Goal: Transaction & Acquisition: Book appointment/travel/reservation

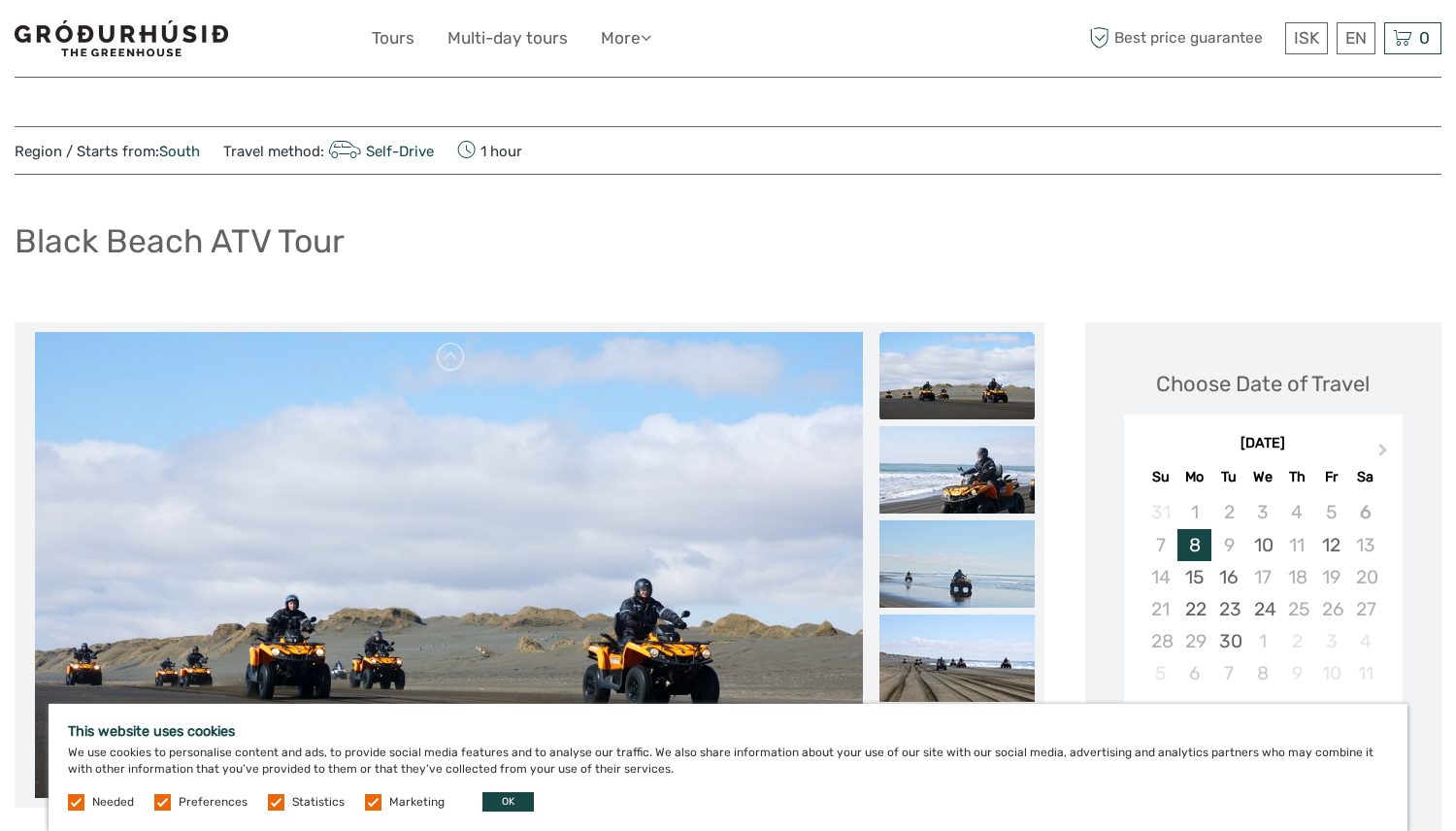
click at [472, 254] on div "Black Beach ATV Tour" at bounding box center [728, 249] width 1427 height 71
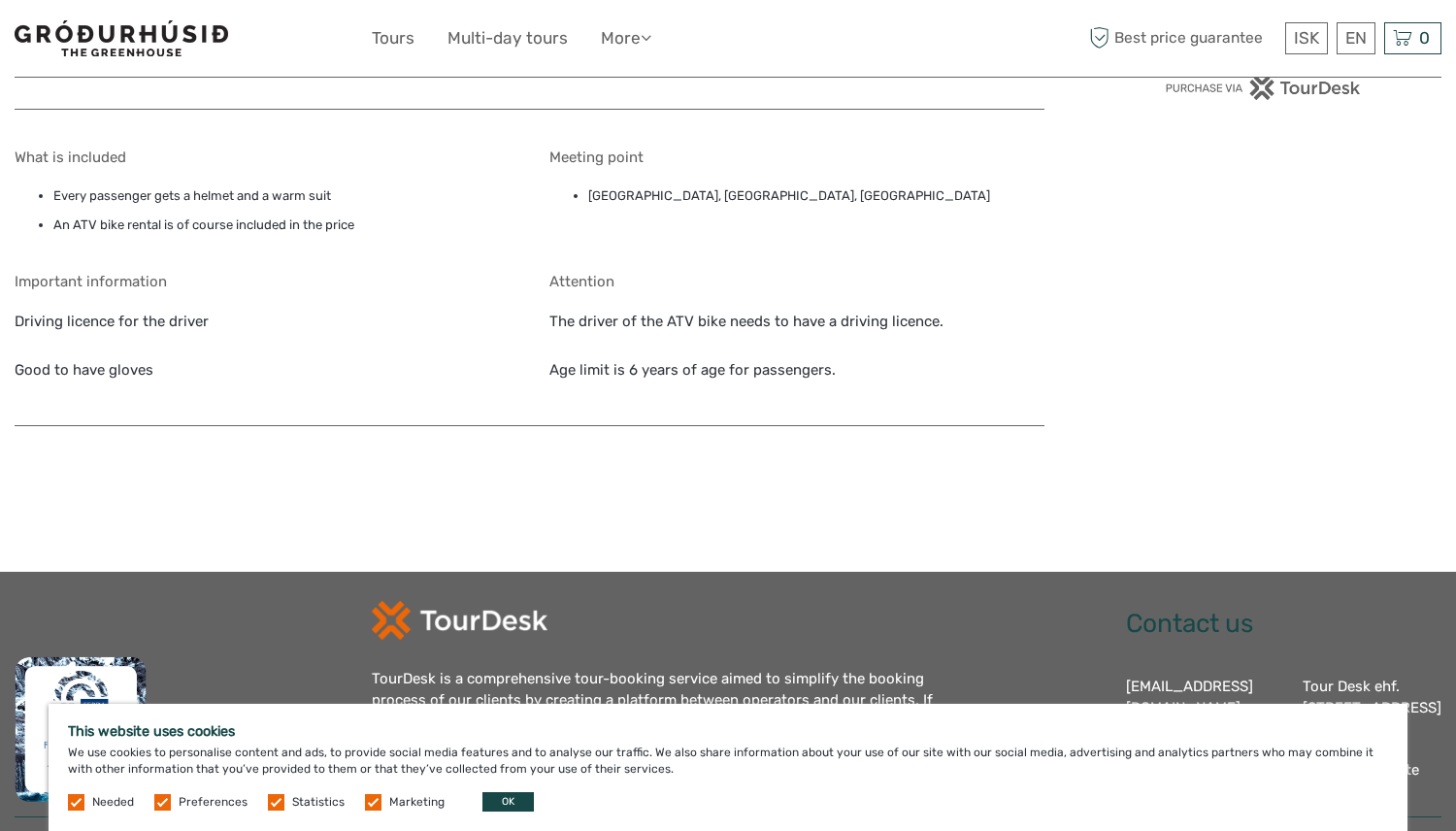
scroll to position [1809, 0]
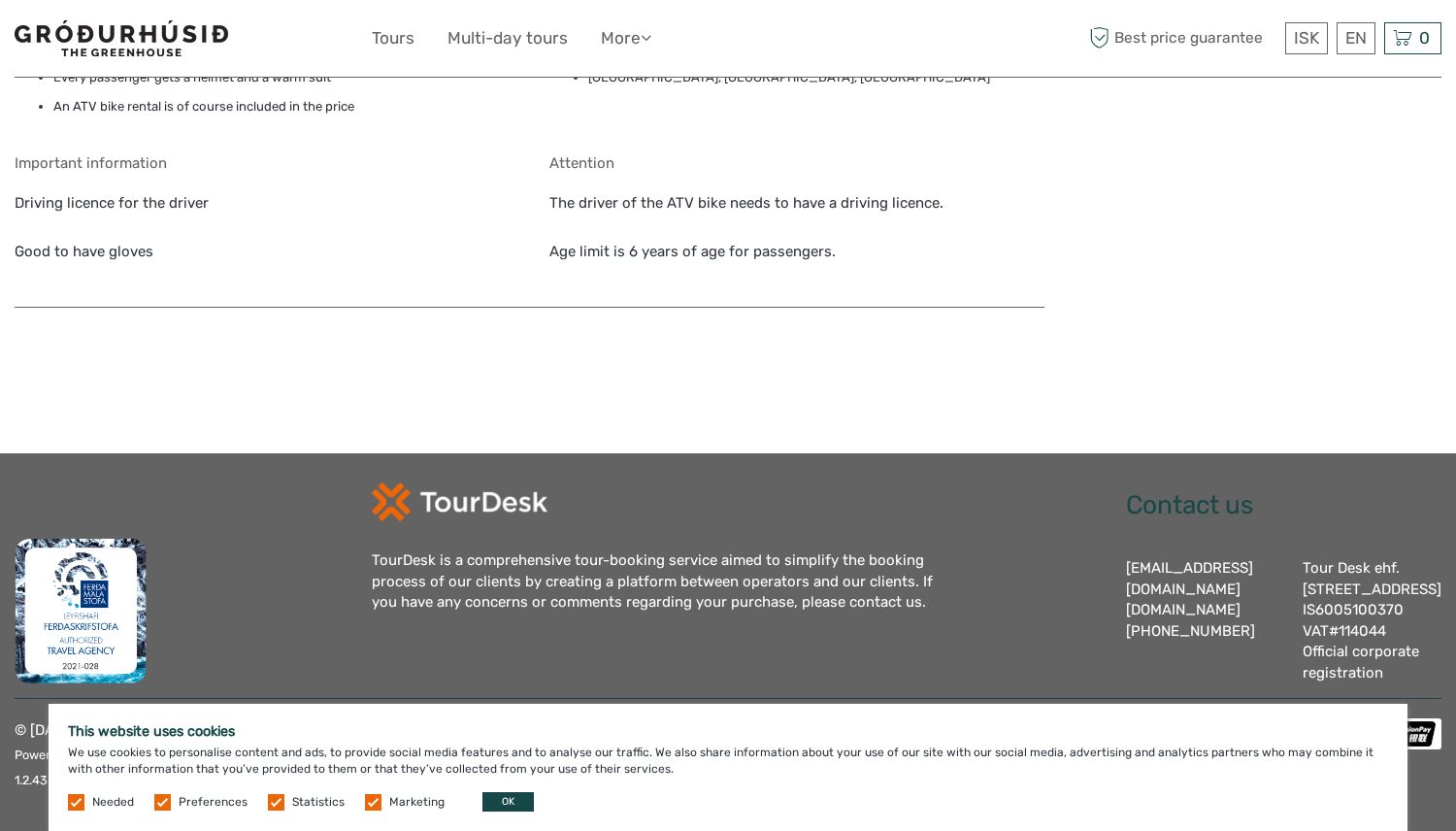
click at [162, 796] on label at bounding box center [162, 801] width 17 height 17
click at [0, 0] on input "checkbox" at bounding box center [0, 0] width 0 height 0
click at [278, 804] on label at bounding box center [275, 801] width 17 height 17
click at [0, 0] on input "checkbox" at bounding box center [0, 0] width 0 height 0
click at [365, 806] on label at bounding box center [373, 801] width 17 height 17
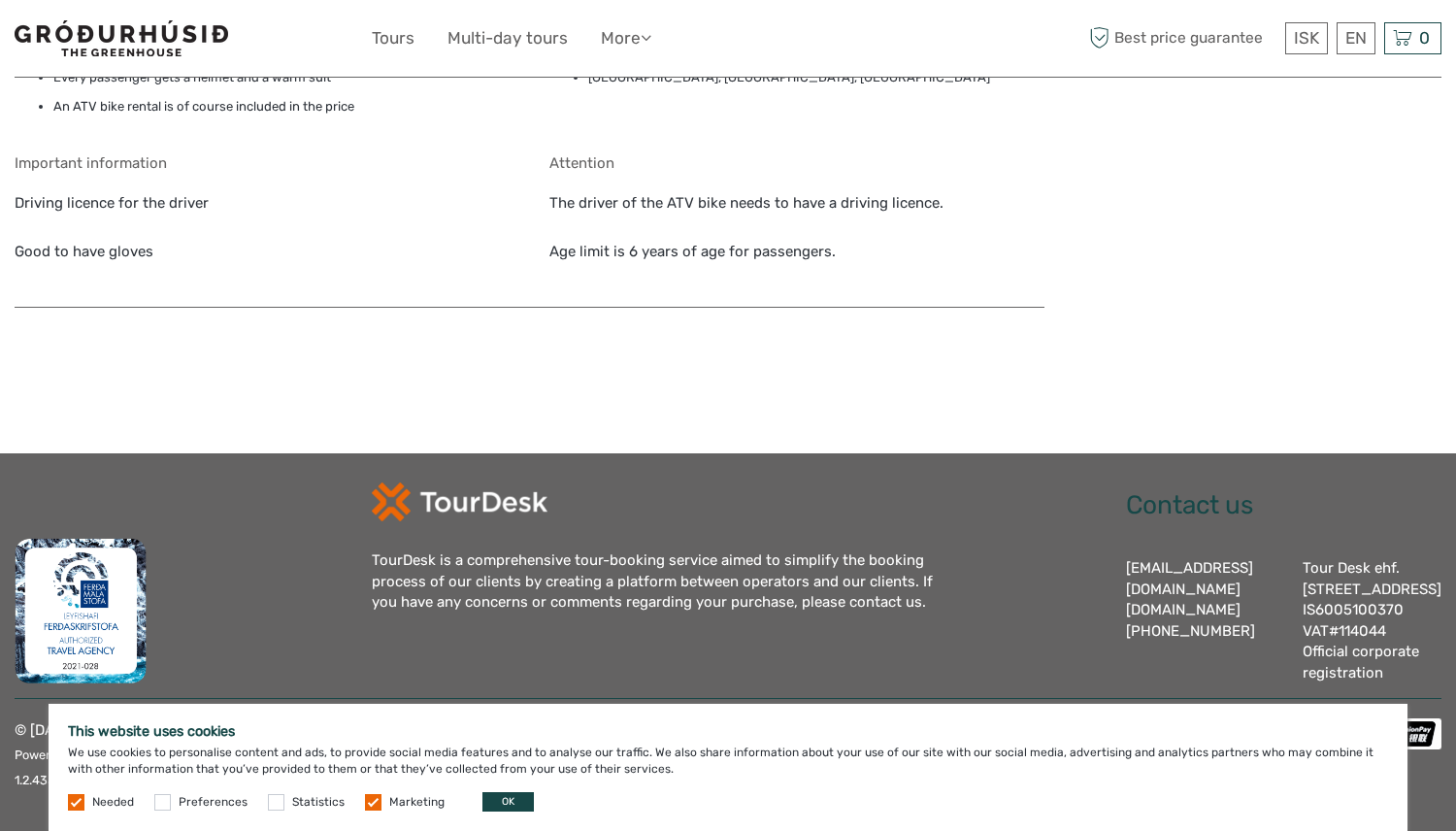
click at [0, 0] on input "checkbox" at bounding box center [0, 0] width 0 height 0
click at [509, 796] on button "OK" at bounding box center [508, 801] width 51 height 20
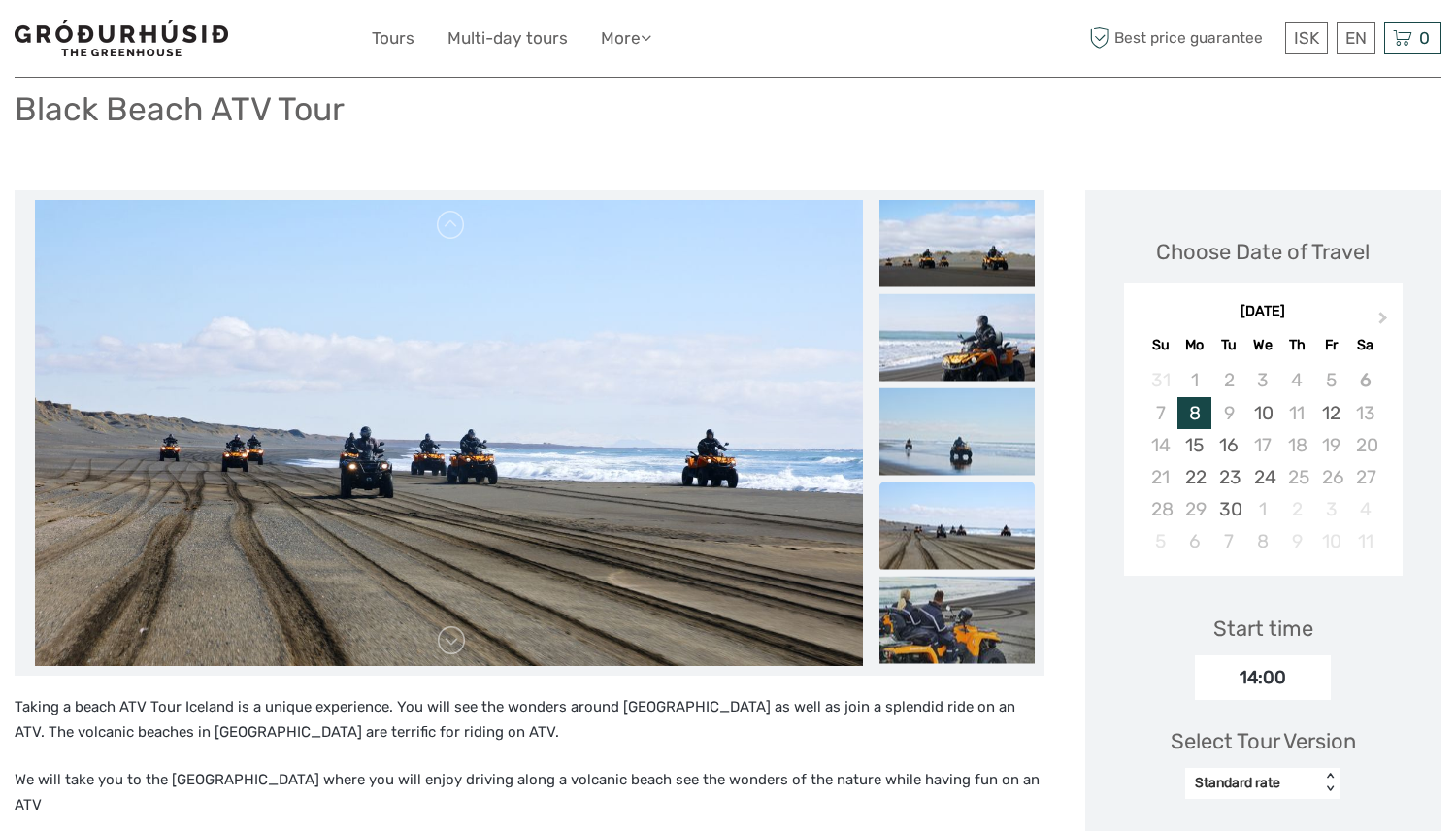
scroll to position [0, 0]
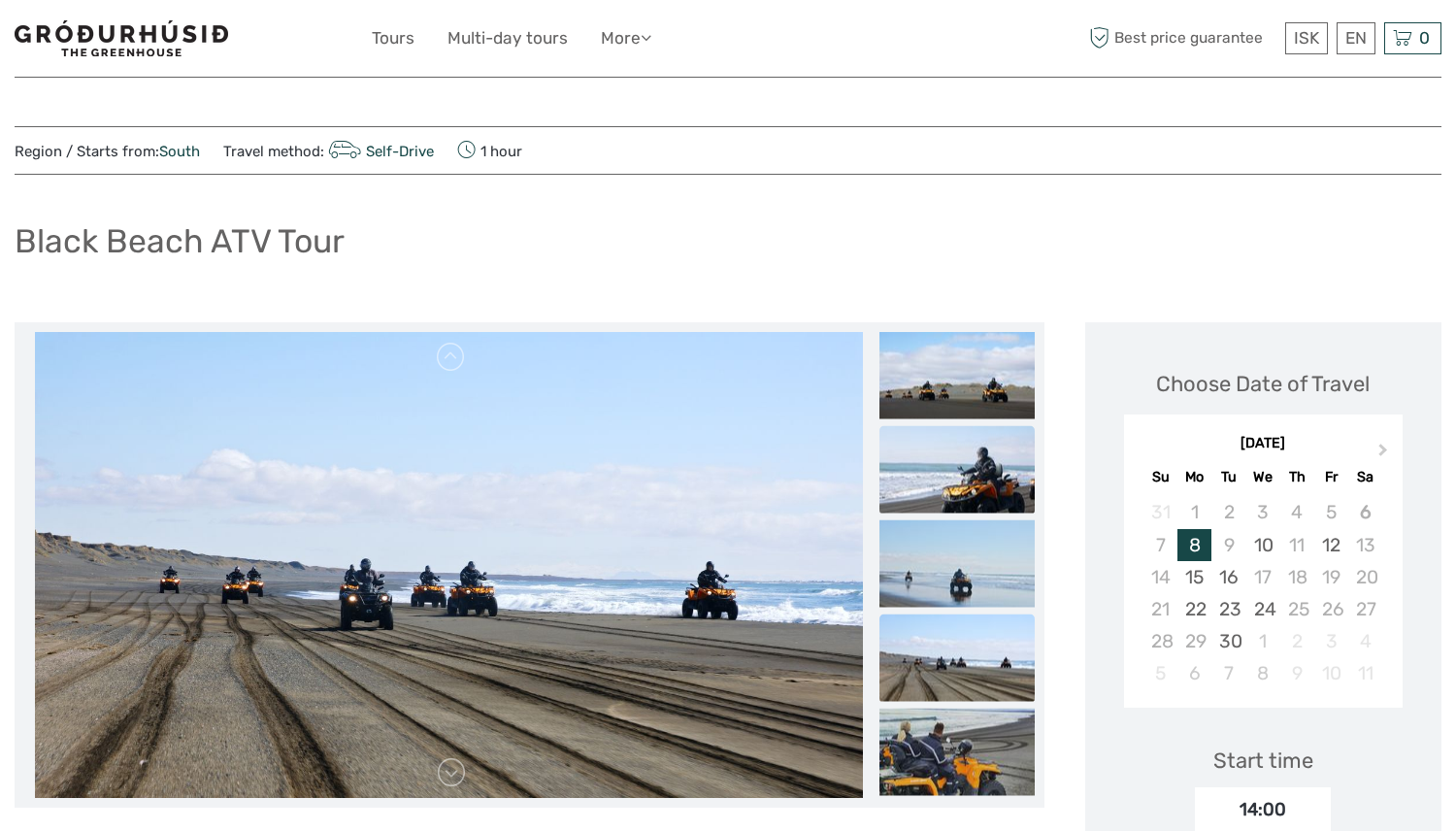
click at [922, 458] on img at bounding box center [957, 470] width 155 height 88
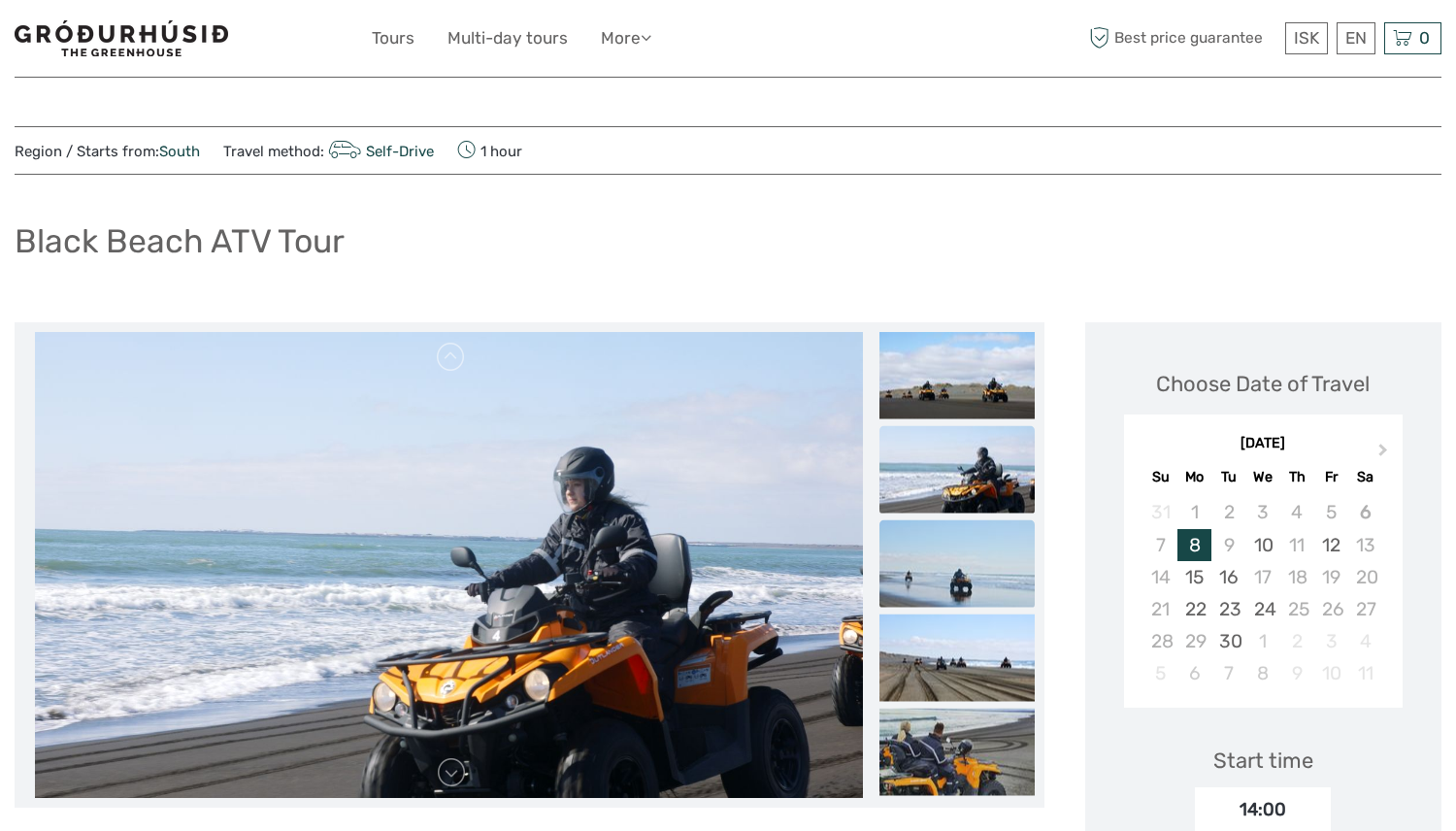
click at [968, 596] on img at bounding box center [957, 564] width 155 height 88
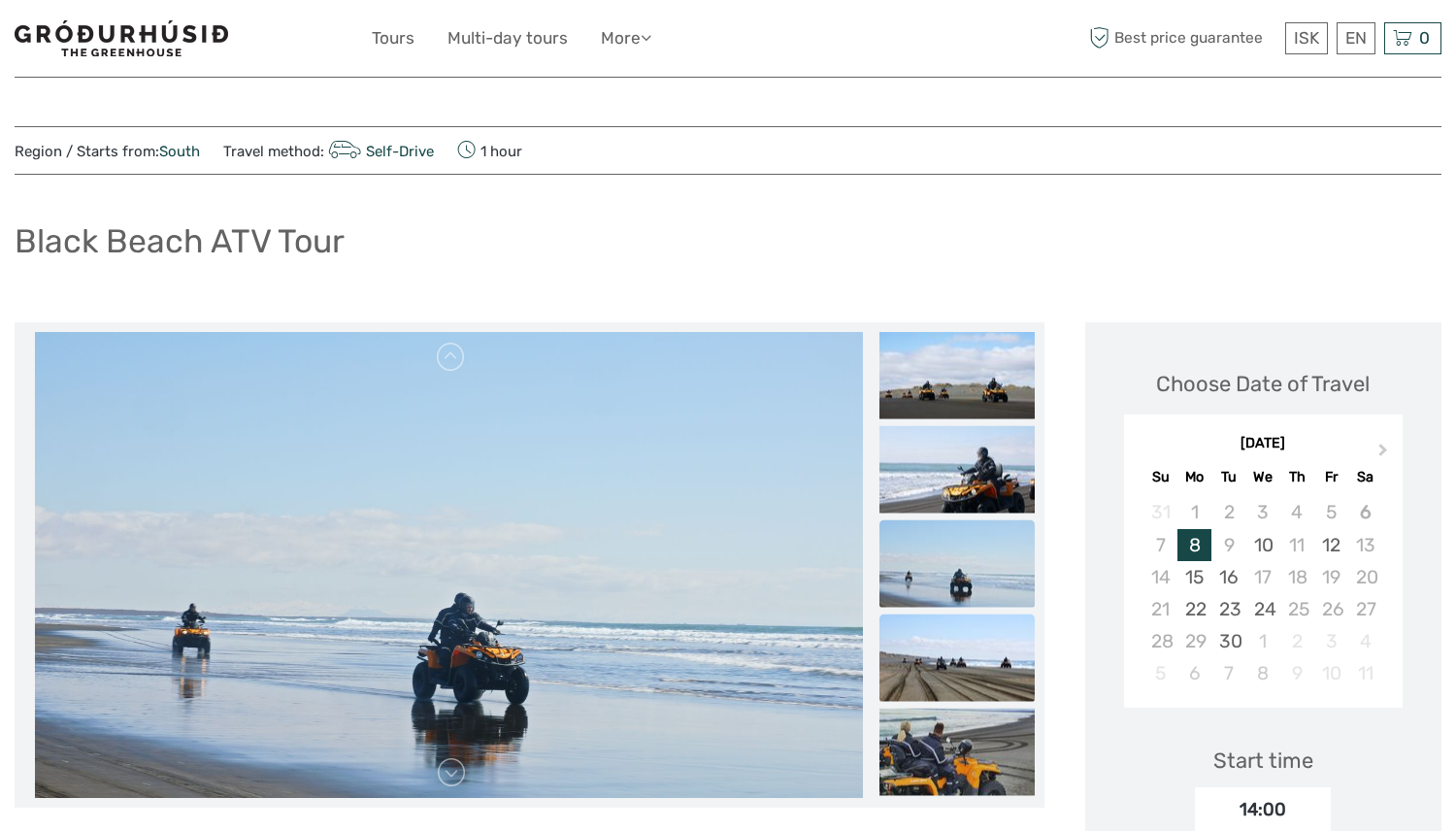
click at [970, 673] on img at bounding box center [957, 657] width 155 height 88
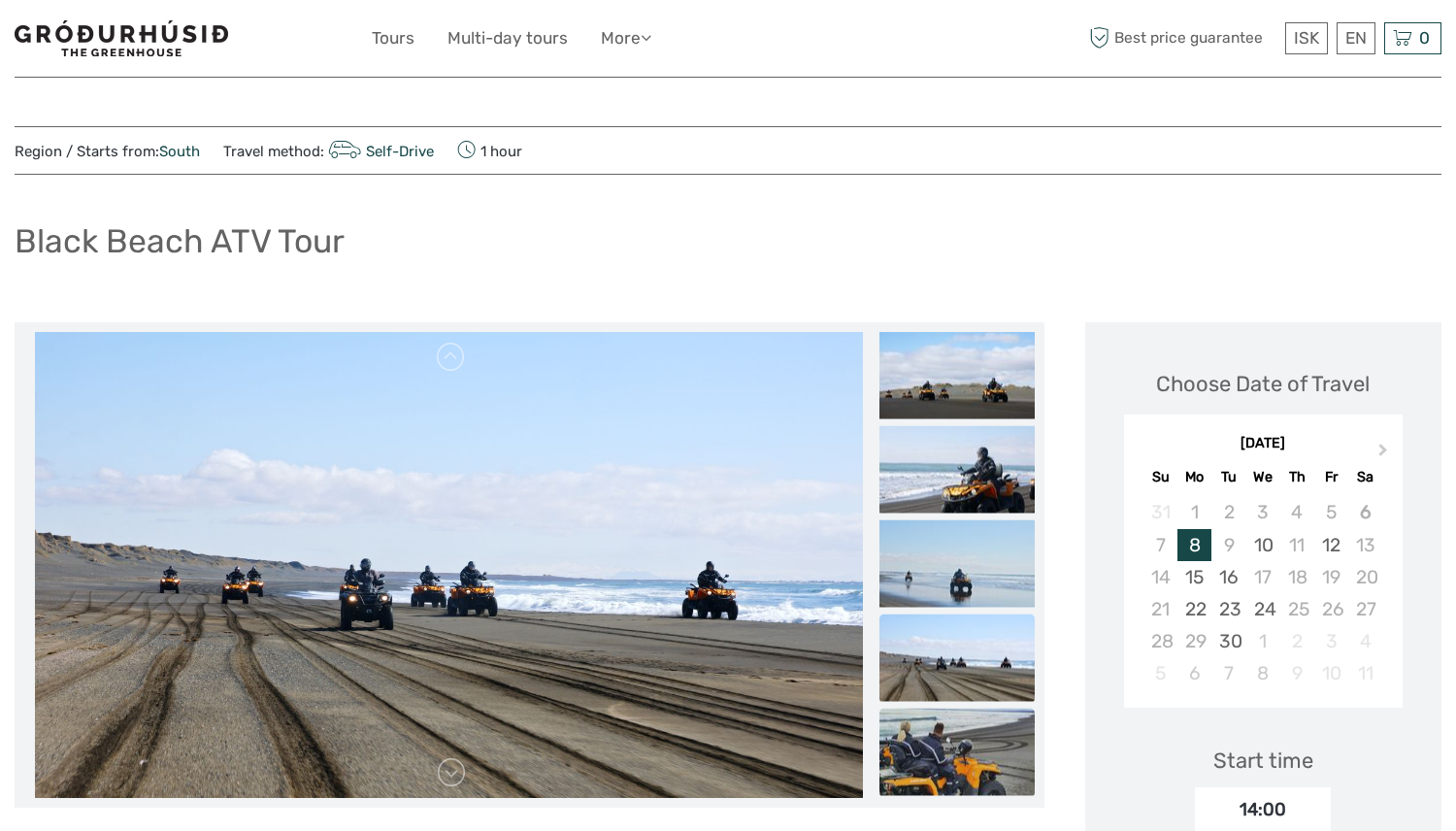
click at [982, 725] on img at bounding box center [957, 752] width 155 height 88
